Goal: Task Accomplishment & Management: Manage account settings

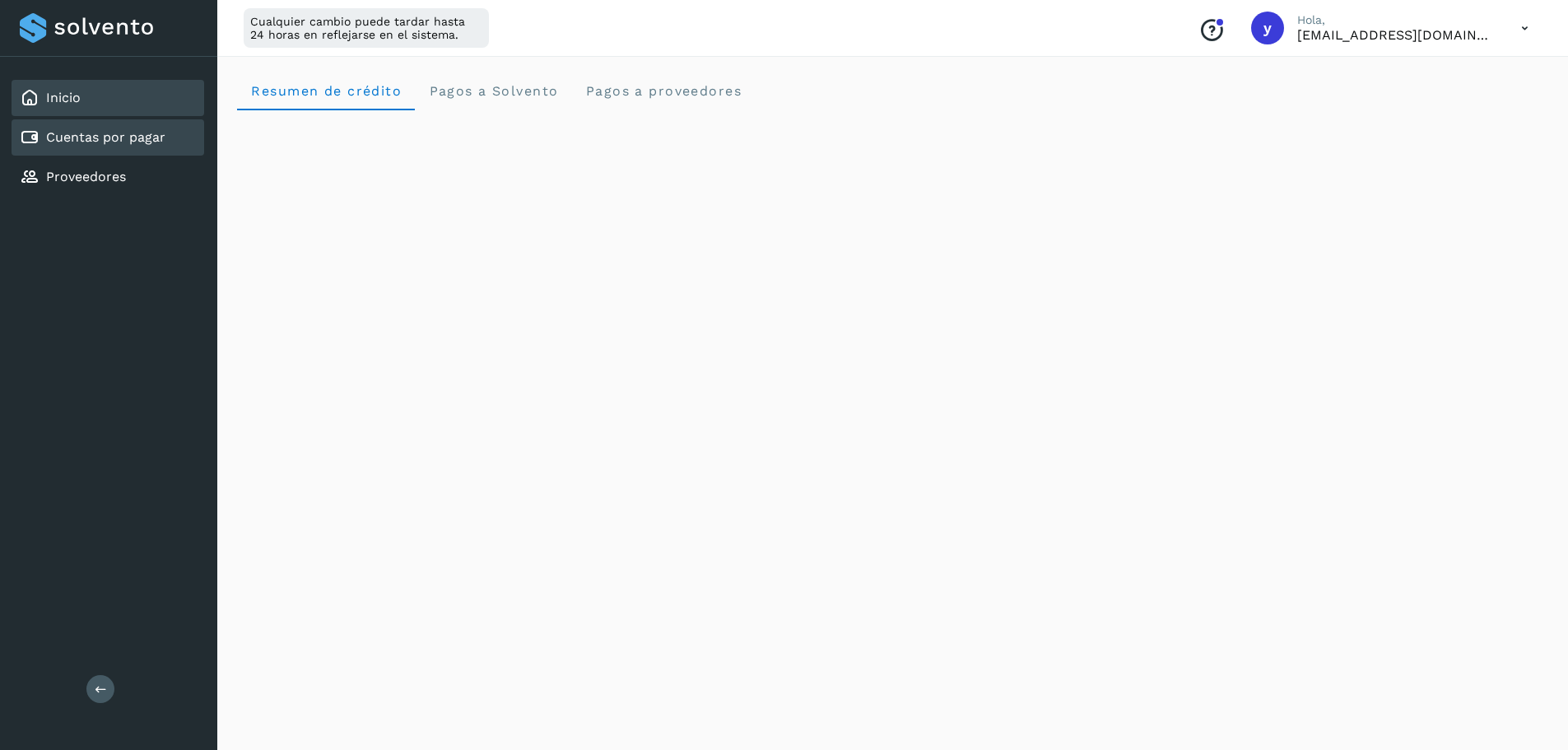
scroll to position [329, 0]
click at [109, 121] on div "Cuentas por pagar" at bounding box center [107, 137] width 192 height 36
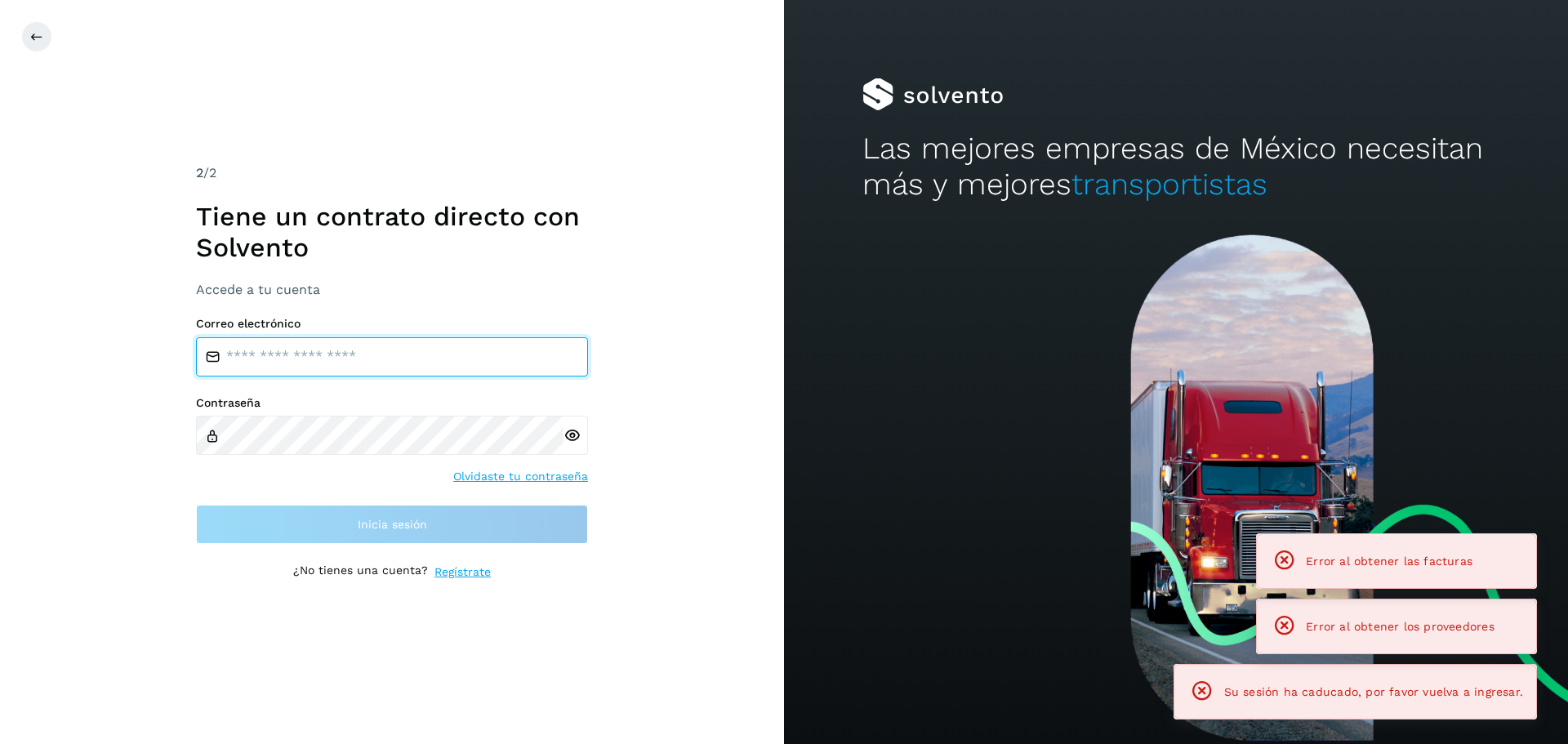
drag, startPoint x: 421, startPoint y: 343, endPoint x: 407, endPoint y: 354, distance: 17.8
click at [421, 343] on input "email" at bounding box center [392, 356] width 392 height 39
type input "**********"
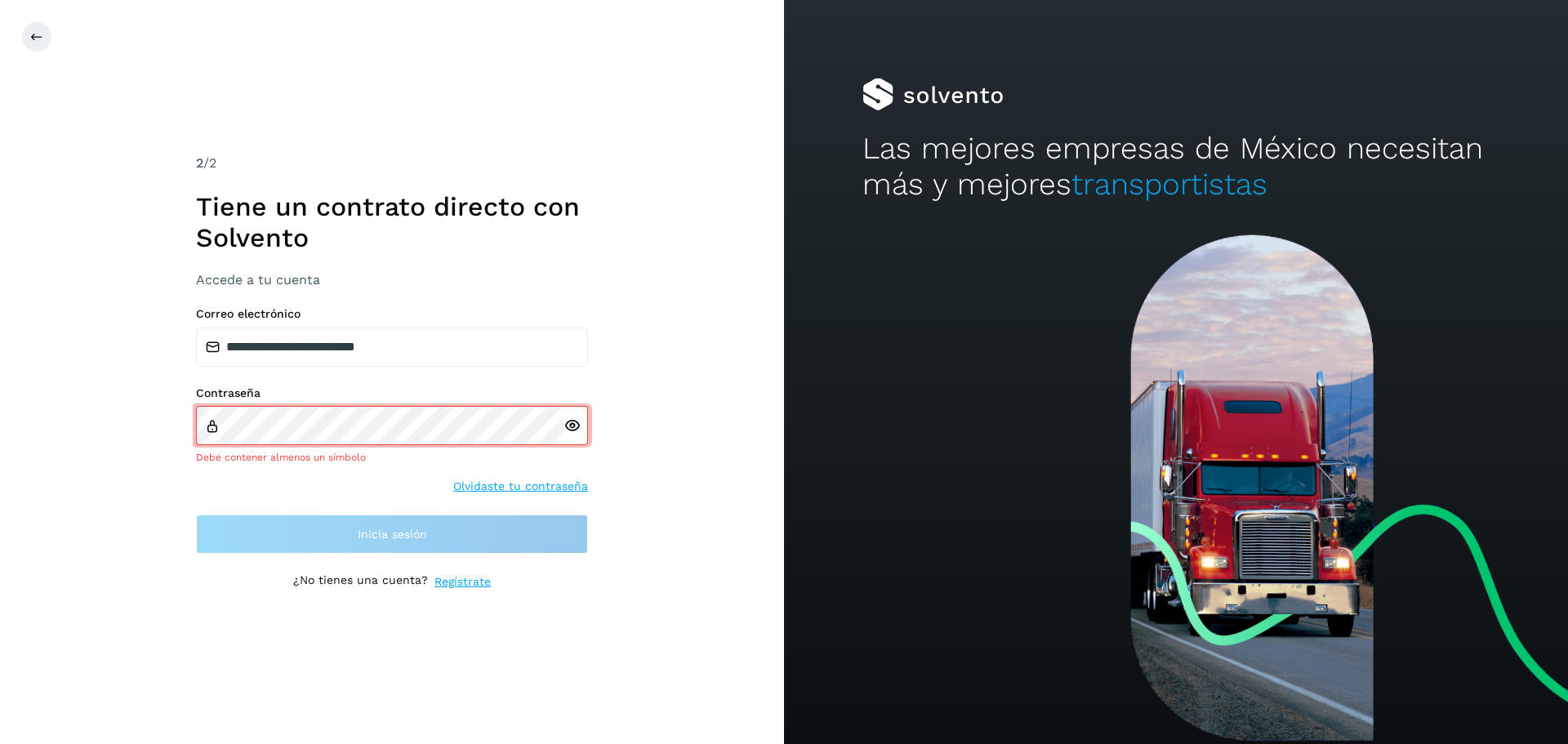
click at [566, 424] on icon at bounding box center [572, 426] width 18 height 18
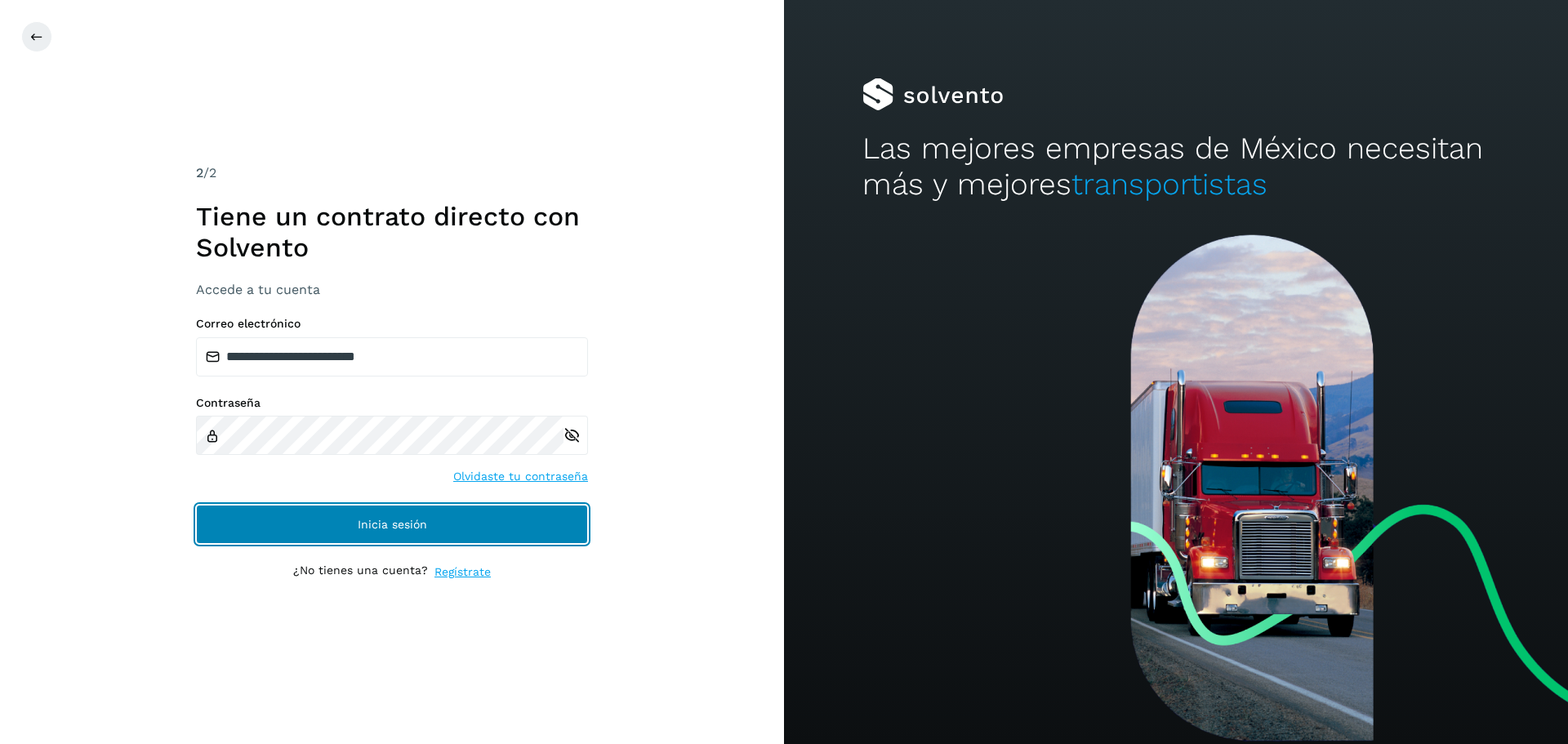
click at [372, 526] on span "Inicia sesión" at bounding box center [392, 524] width 69 height 11
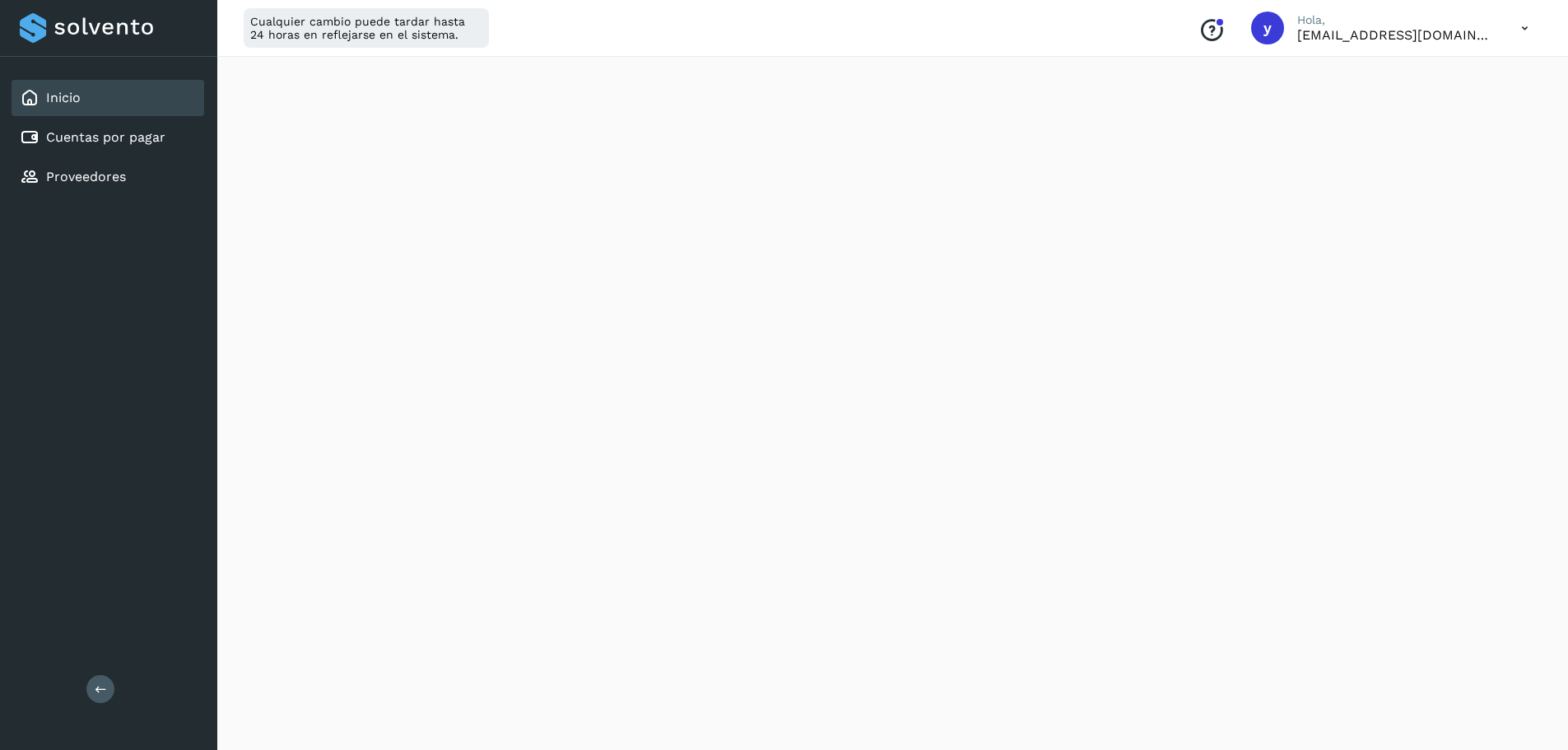
scroll to position [741, 0]
click at [103, 120] on div "Cuentas por pagar" at bounding box center [107, 137] width 192 height 36
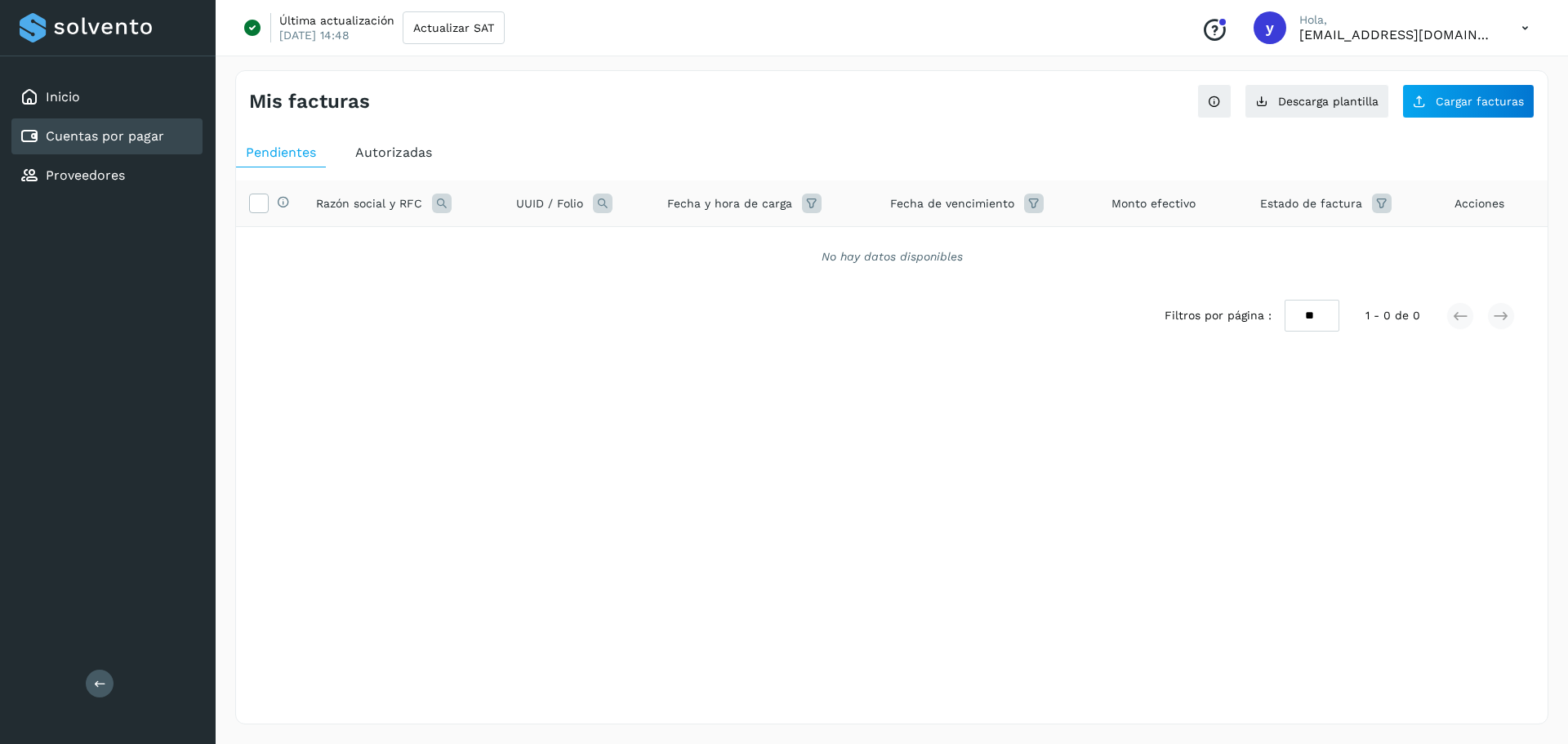
click at [353, 143] on div "Autorizadas" at bounding box center [393, 153] width 96 height 30
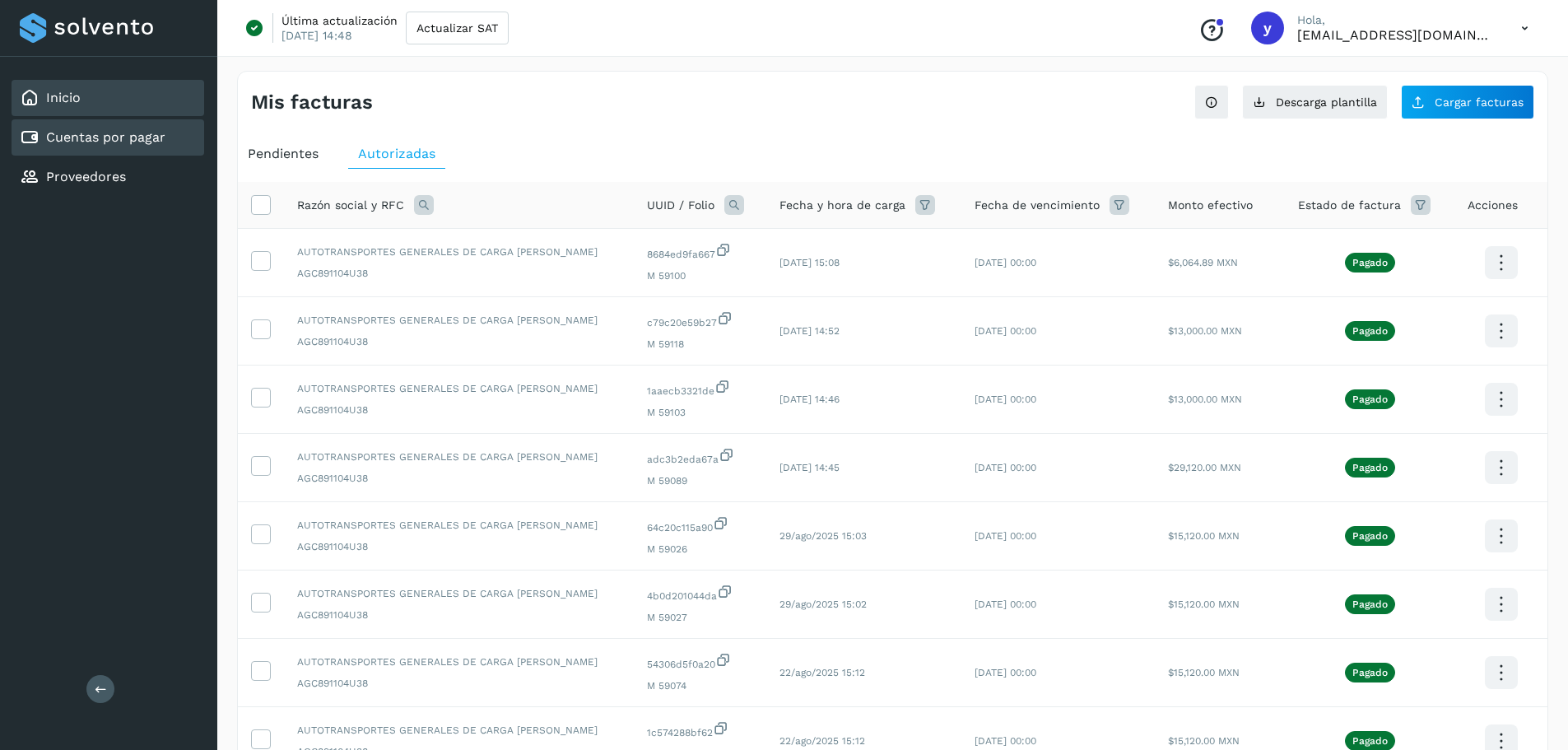
click at [129, 85] on div "Inicio" at bounding box center [107, 98] width 192 height 36
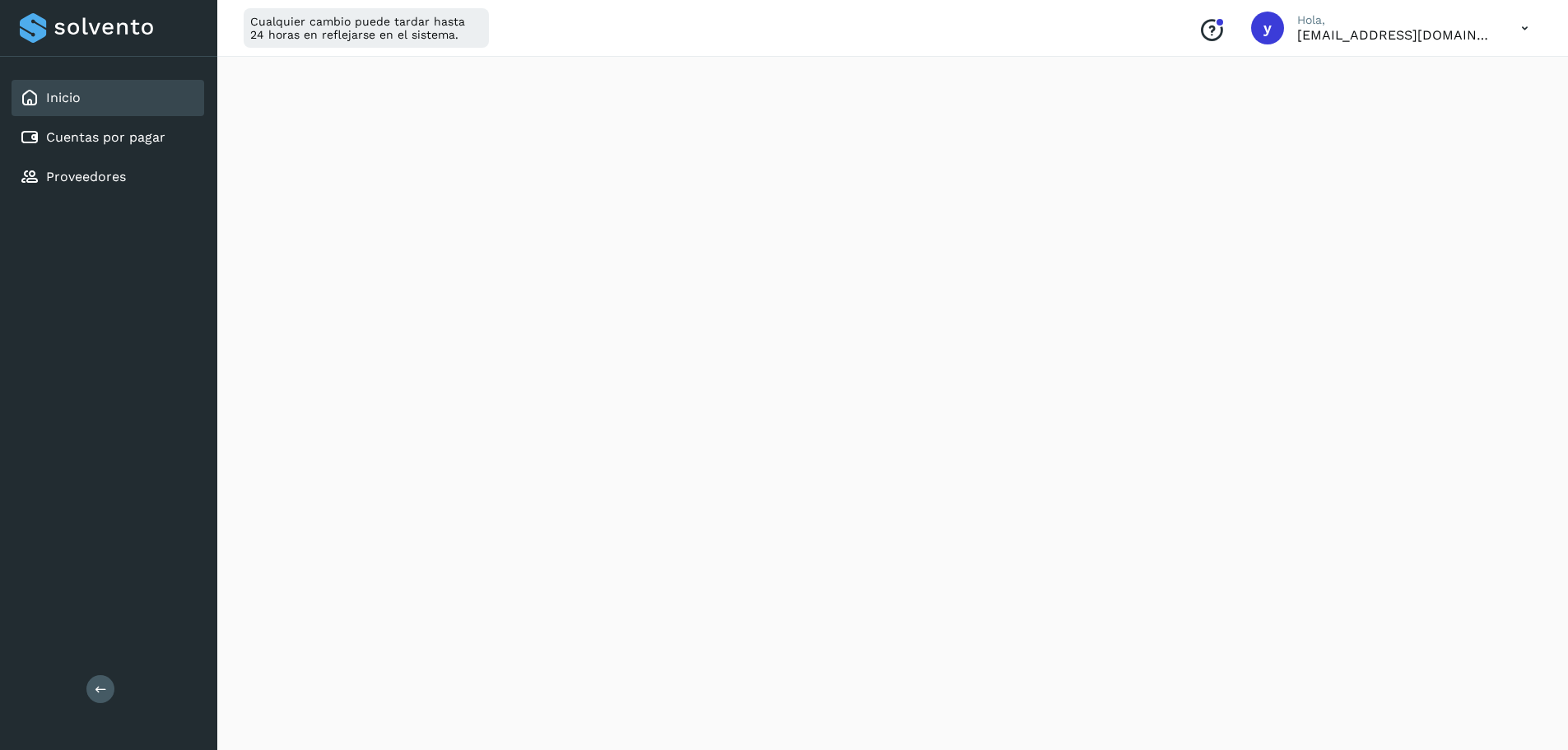
scroll to position [842, 0]
